Goal: Task Accomplishment & Management: Use online tool/utility

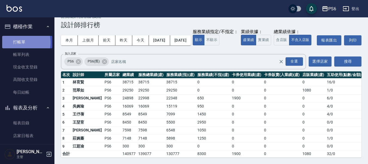
click at [18, 42] on link "打帳單" at bounding box center [27, 42] width 50 height 13
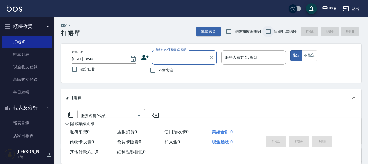
click at [269, 27] on input "連續打單結帳" at bounding box center [267, 31] width 11 height 11
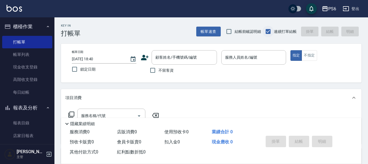
drag, startPoint x: 269, startPoint y: 30, endPoint x: 254, endPoint y: 41, distance: 18.8
click at [269, 30] on input "連續打單結帳" at bounding box center [267, 31] width 11 height 11
click at [274, 32] on input "連續打單結帳" at bounding box center [267, 31] width 11 height 11
checkbox input "true"
click at [170, 71] on span "不留客資" at bounding box center [165, 71] width 15 height 6
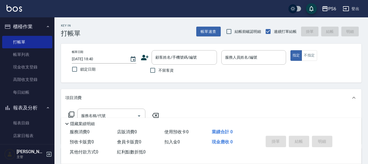
click at [158, 71] on input "不留客資" at bounding box center [152, 70] width 11 height 11
checkbox input "true"
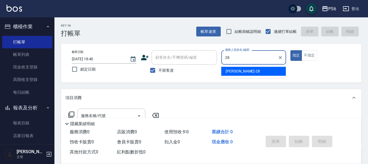
type input "康永偉-28"
type button "true"
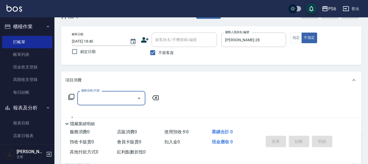
scroll to position [27, 0]
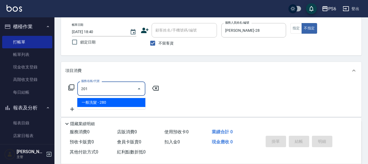
type input "一般洗髮(201)"
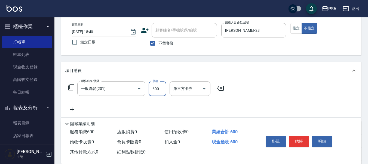
type input "600"
click at [294, 139] on button "結帳" at bounding box center [298, 141] width 20 height 11
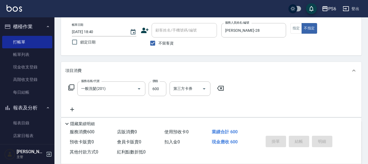
type input "2025/09/08 18:41"
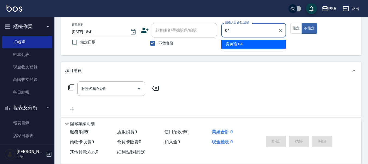
type input "吳婉瑜-04"
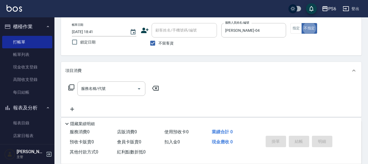
type button "false"
click at [299, 29] on button "指定" at bounding box center [296, 28] width 12 height 11
click at [110, 87] on input "服務名稱/代號" at bounding box center [107, 89] width 55 height 10
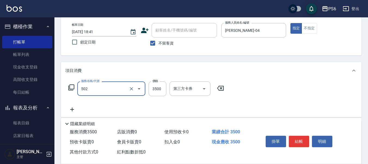
type input "水漾染髮(502)"
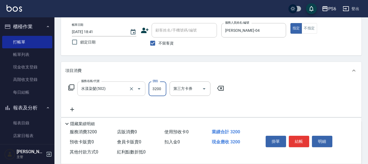
type input "3200"
click at [299, 142] on button "結帳" at bounding box center [298, 141] width 20 height 11
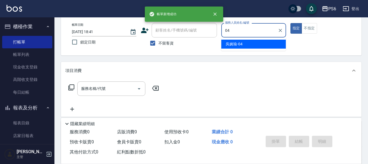
type input "吳婉瑜-04"
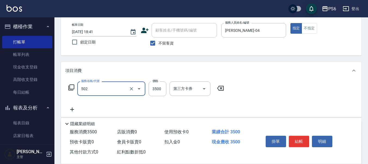
type input "水漾染髮(502)"
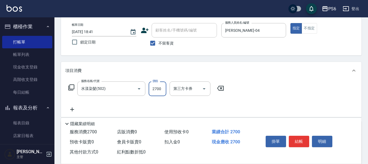
type input "2700"
click at [297, 141] on button "結帳" at bounding box center [298, 141] width 20 height 11
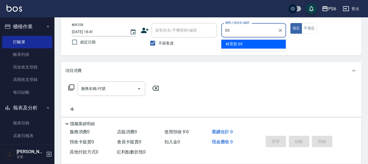
type input "林育賢-05"
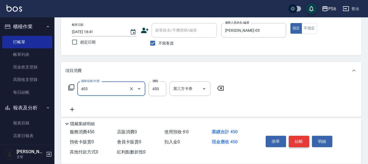
type input "A級剪髮(403)"
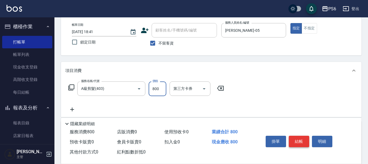
type input "800"
click at [297, 143] on button "結帳" at bounding box center [298, 141] width 20 height 11
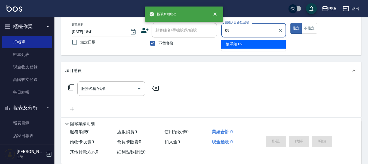
type input "范翠如-09"
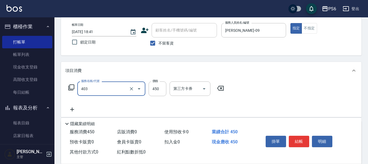
type input "A級剪髮(403)"
click at [297, 144] on button "結帳" at bounding box center [298, 141] width 20 height 11
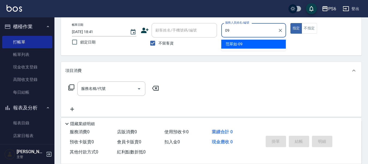
type input "范翠如-09"
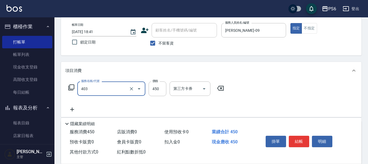
type input "A級剪髮(403)"
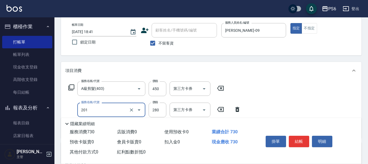
type input "一般洗髮(201)"
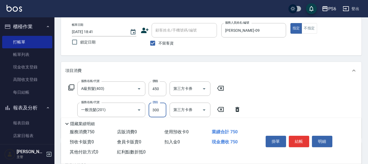
type input "300"
click at [290, 143] on button "結帳" at bounding box center [298, 141] width 20 height 11
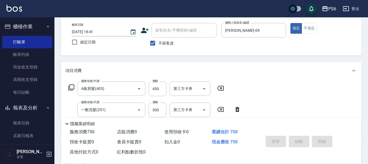
type input "2025/09/08 18:42"
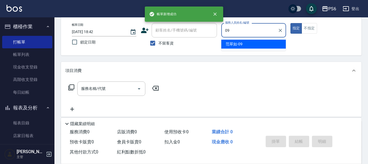
type input "范翠如-09"
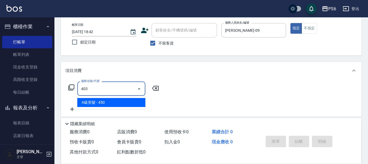
type input "A級剪髮(403)"
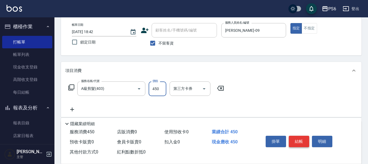
click at [292, 141] on button "結帳" at bounding box center [298, 141] width 20 height 11
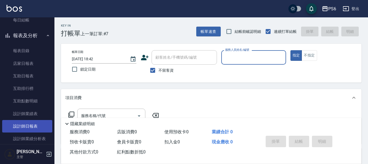
scroll to position [82, 0]
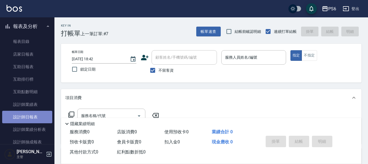
click at [36, 121] on link "設計師日報表" at bounding box center [27, 117] width 50 height 13
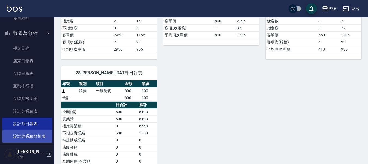
scroll to position [109, 0]
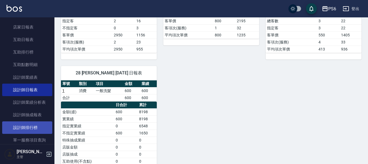
click at [27, 131] on link "設計師排行榜" at bounding box center [27, 128] width 50 height 13
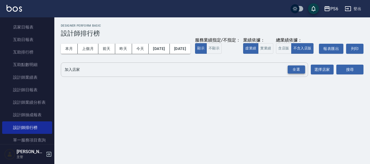
click at [291, 74] on div "全選" at bounding box center [296, 70] width 17 height 8
click at [347, 75] on button "搜尋" at bounding box center [350, 70] width 27 height 10
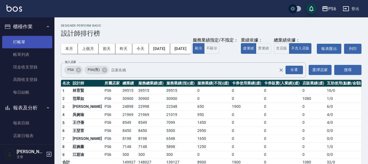
click at [34, 37] on link "打帳單" at bounding box center [27, 42] width 50 height 13
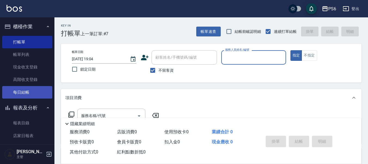
click at [36, 93] on link "每日結帳" at bounding box center [27, 92] width 50 height 13
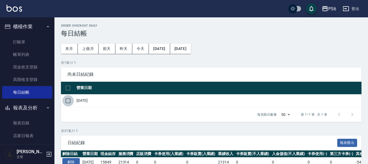
click at [67, 101] on input "checkbox" at bounding box center [67, 100] width 11 height 11
checkbox input "true"
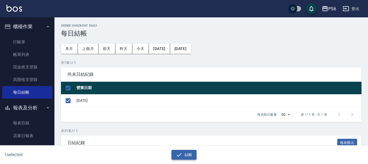
click at [185, 155] on button "結帳" at bounding box center [183, 155] width 25 height 10
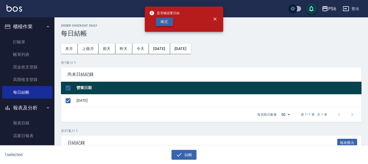
click at [168, 19] on button "確定" at bounding box center [164, 22] width 17 height 8
checkbox input "false"
